Goal: Check status: Check status

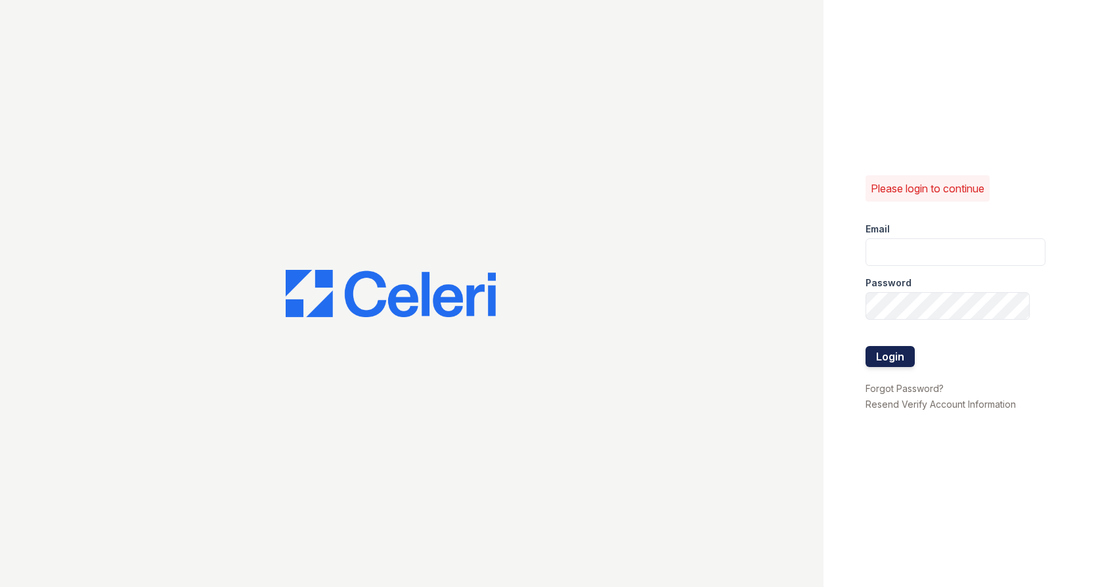
type input "renewtaunton@trinity-pm.com"
click at [875, 348] on button "Login" at bounding box center [889, 356] width 49 height 21
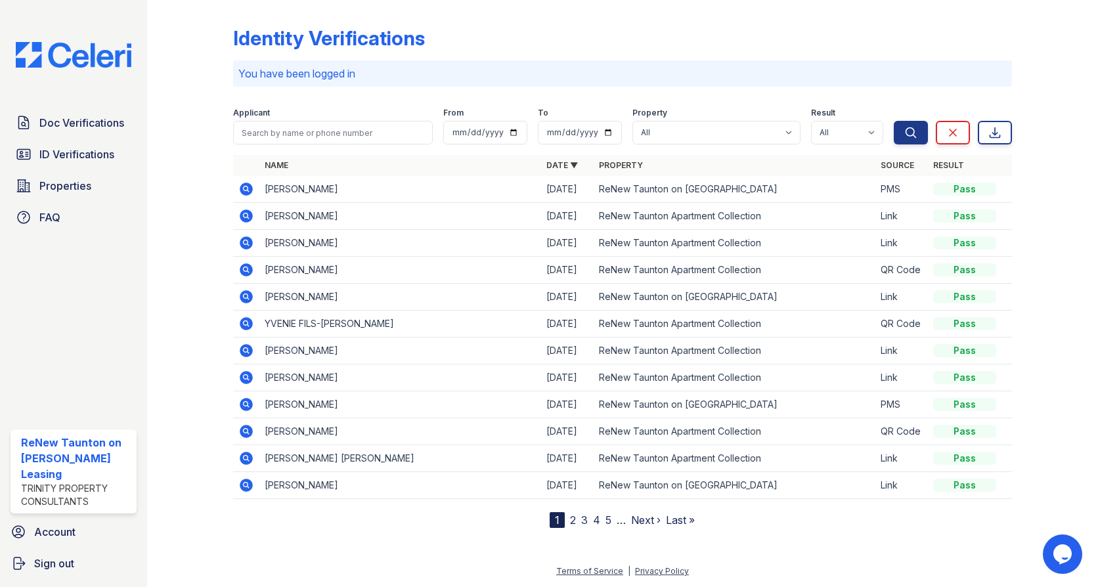
drag, startPoint x: 100, startPoint y: 122, endPoint x: 282, endPoint y: 129, distance: 181.3
click at [102, 123] on span "Doc Verifications" at bounding box center [81, 123] width 85 height 16
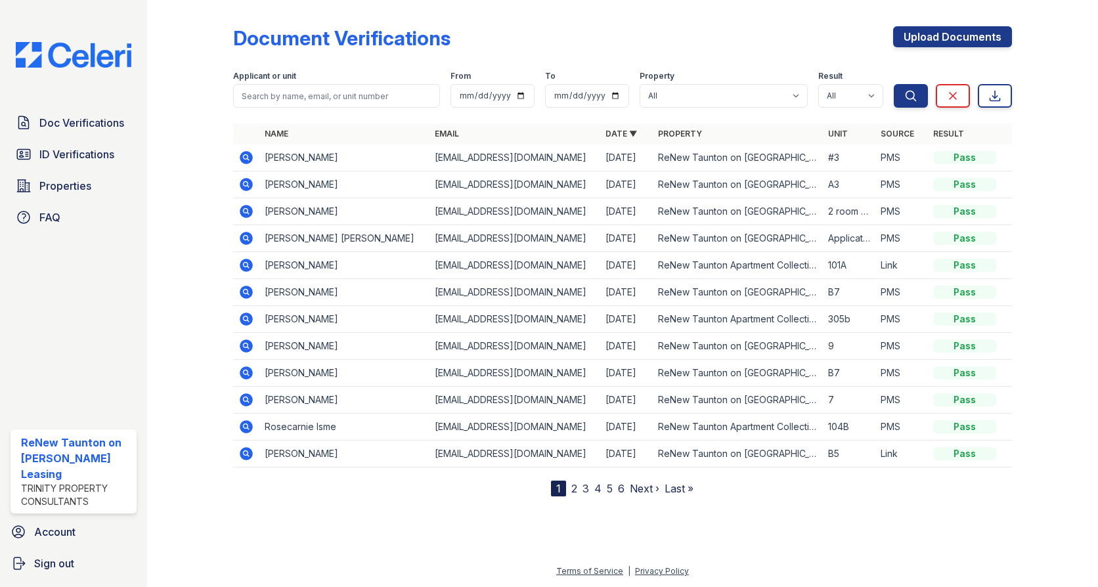
click at [296, 127] on th "Name" at bounding box center [344, 133] width 170 height 21
click at [314, 96] on input "search" at bounding box center [336, 96] width 207 height 24
type input "christe"
click at [893, 84] on button "Search" at bounding box center [910, 96] width 34 height 24
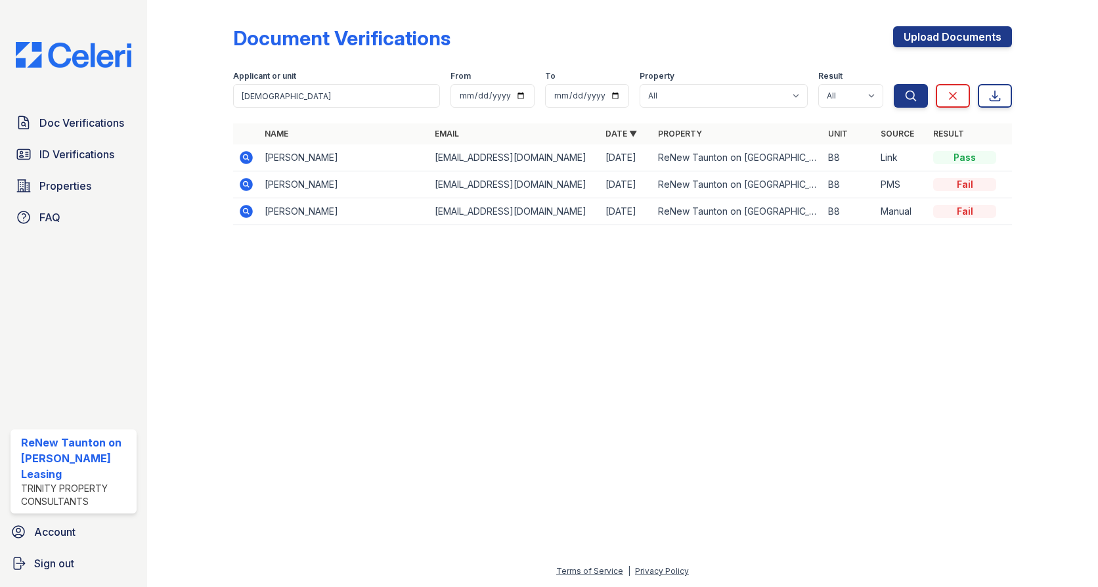
click at [244, 155] on icon at bounding box center [246, 158] width 16 height 16
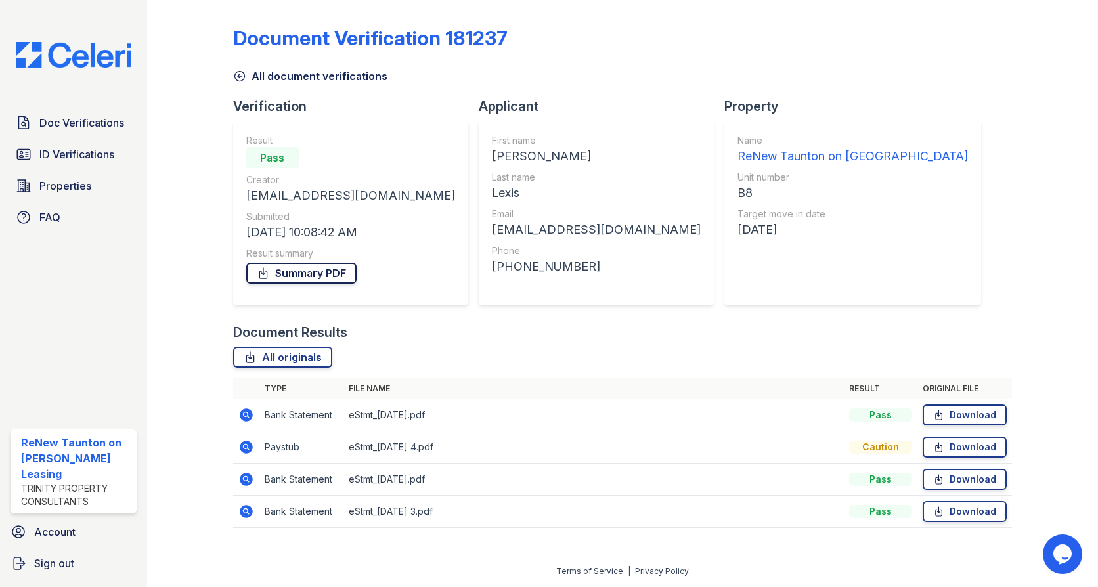
click at [305, 274] on link "Summary PDF" at bounding box center [301, 273] width 110 height 21
click at [104, 155] on span "ID Verifications" at bounding box center [76, 154] width 75 height 16
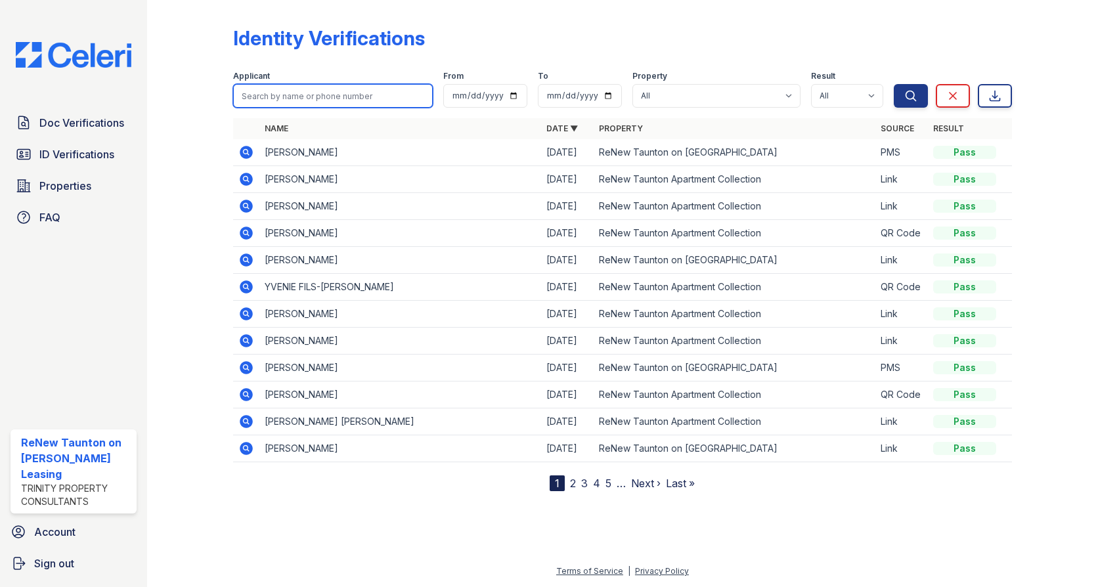
click at [283, 96] on input "search" at bounding box center [333, 96] width 200 height 24
type input "christe"
click at [893, 84] on button "Search" at bounding box center [910, 96] width 34 height 24
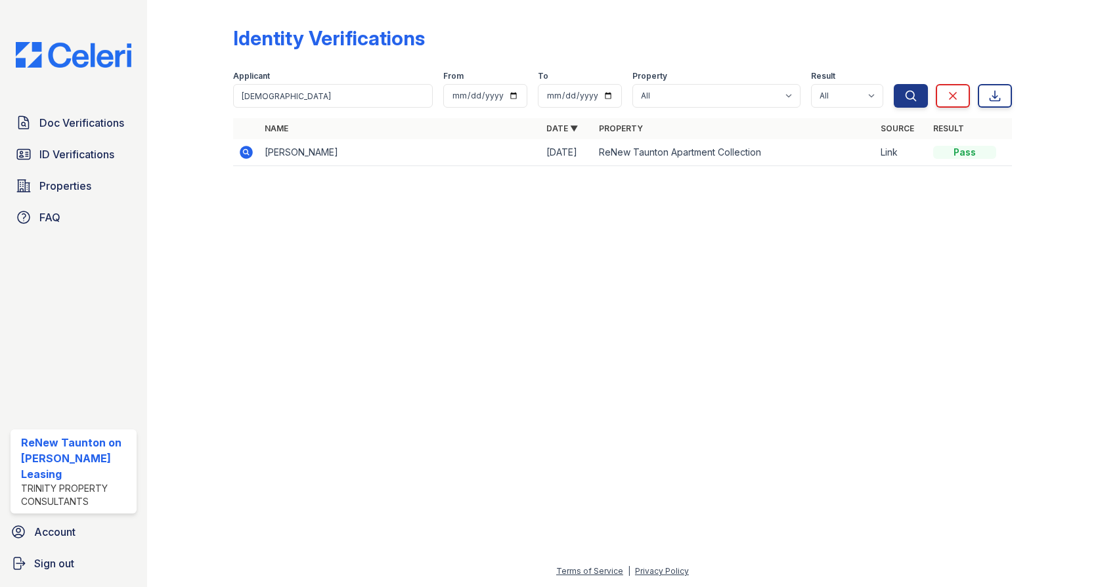
click at [244, 147] on icon at bounding box center [246, 152] width 13 height 13
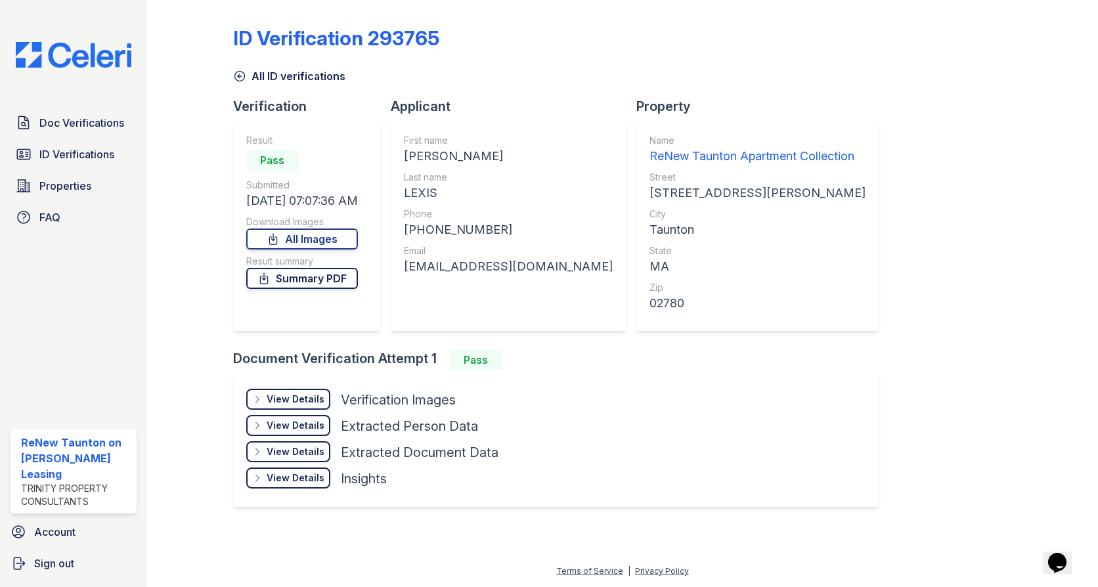
click at [293, 279] on link "Summary PDF" at bounding box center [302, 278] width 112 height 21
click at [313, 241] on link "All Images" at bounding box center [302, 238] width 112 height 21
